Goal: Information Seeking & Learning: Learn about a topic

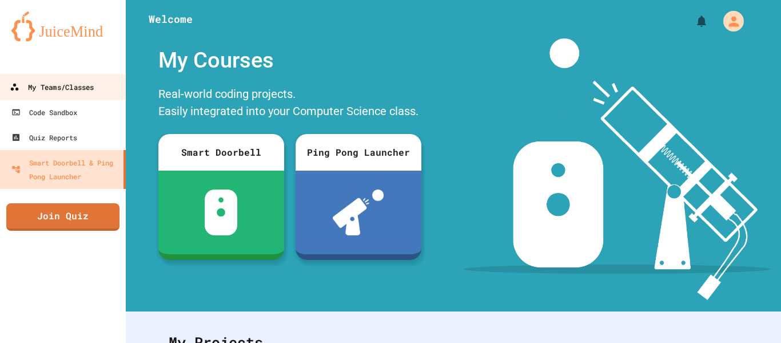
click at [45, 84] on div "My Teams/Classes" at bounding box center [52, 87] width 84 height 14
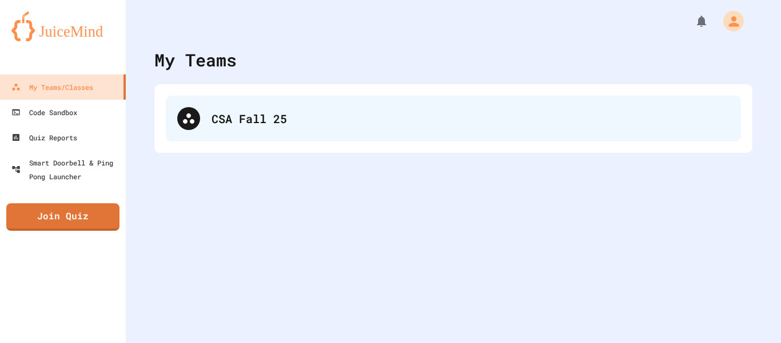
click at [236, 104] on div "CSA Fall 25" at bounding box center [454, 119] width 576 height 46
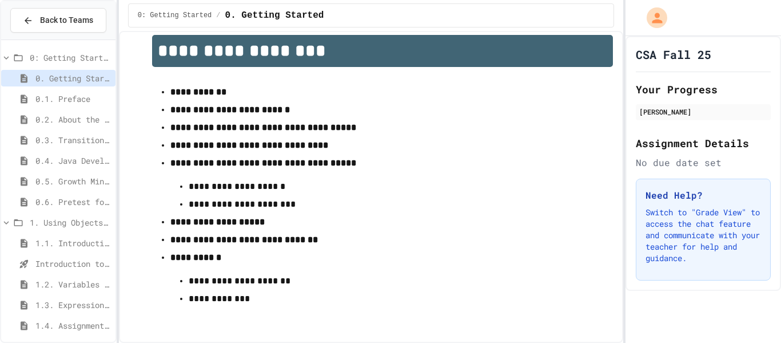
scroll to position [5, 0]
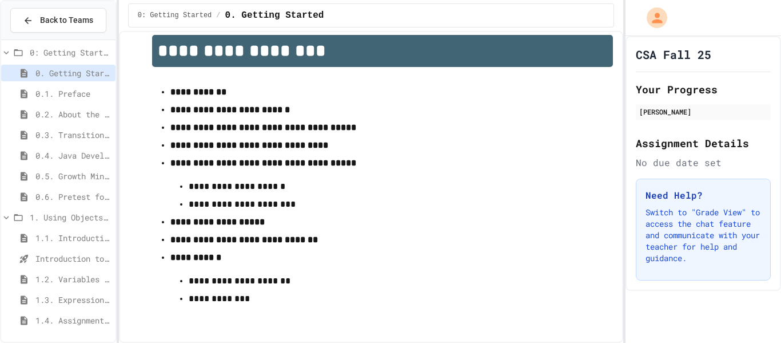
click at [60, 303] on span "1.3. Expressions and Output [New]" at bounding box center [73, 299] width 76 height 12
